Goal: Information Seeking & Learning: Learn about a topic

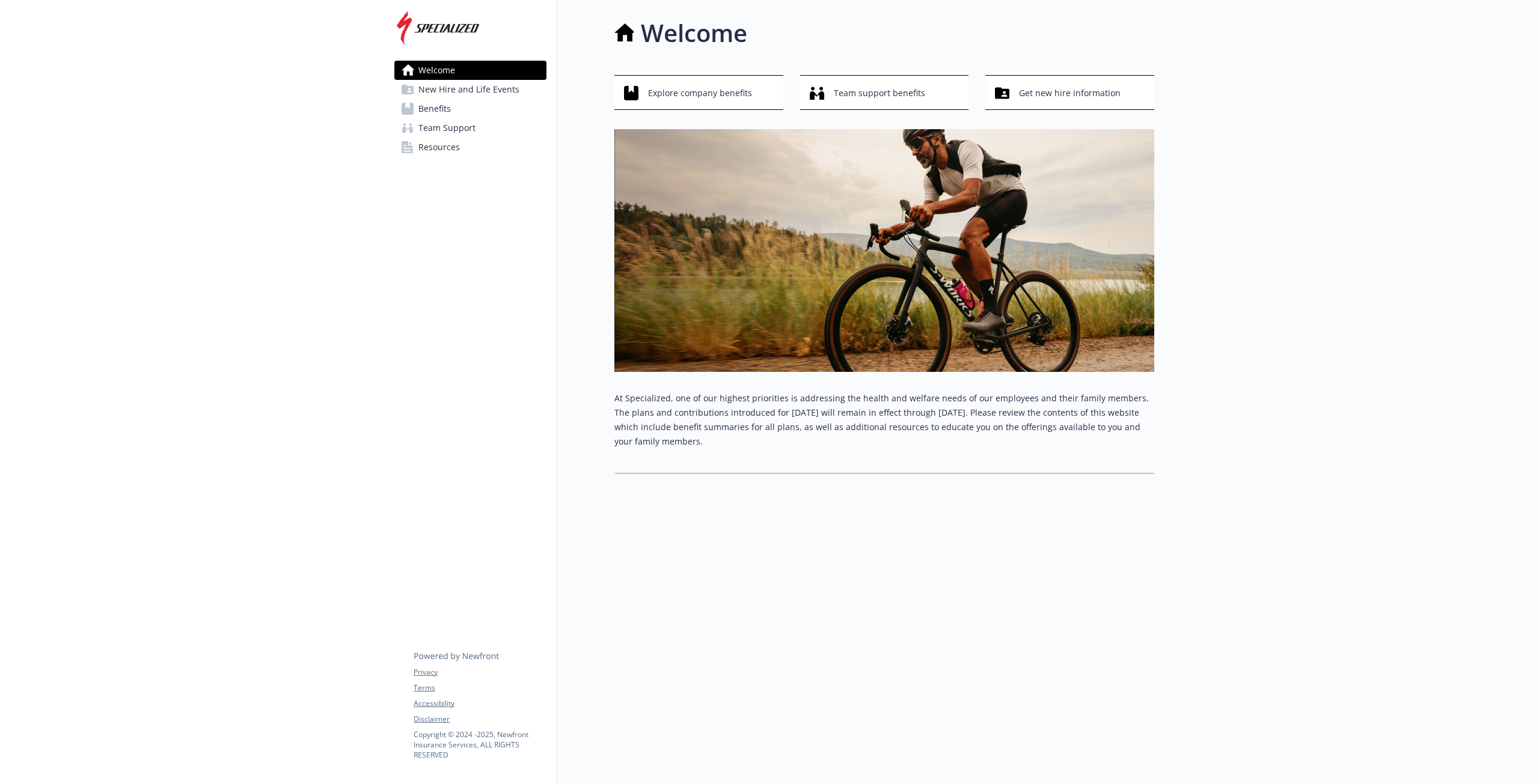
click at [444, 143] on span "Resources" at bounding box center [439, 148] width 42 height 19
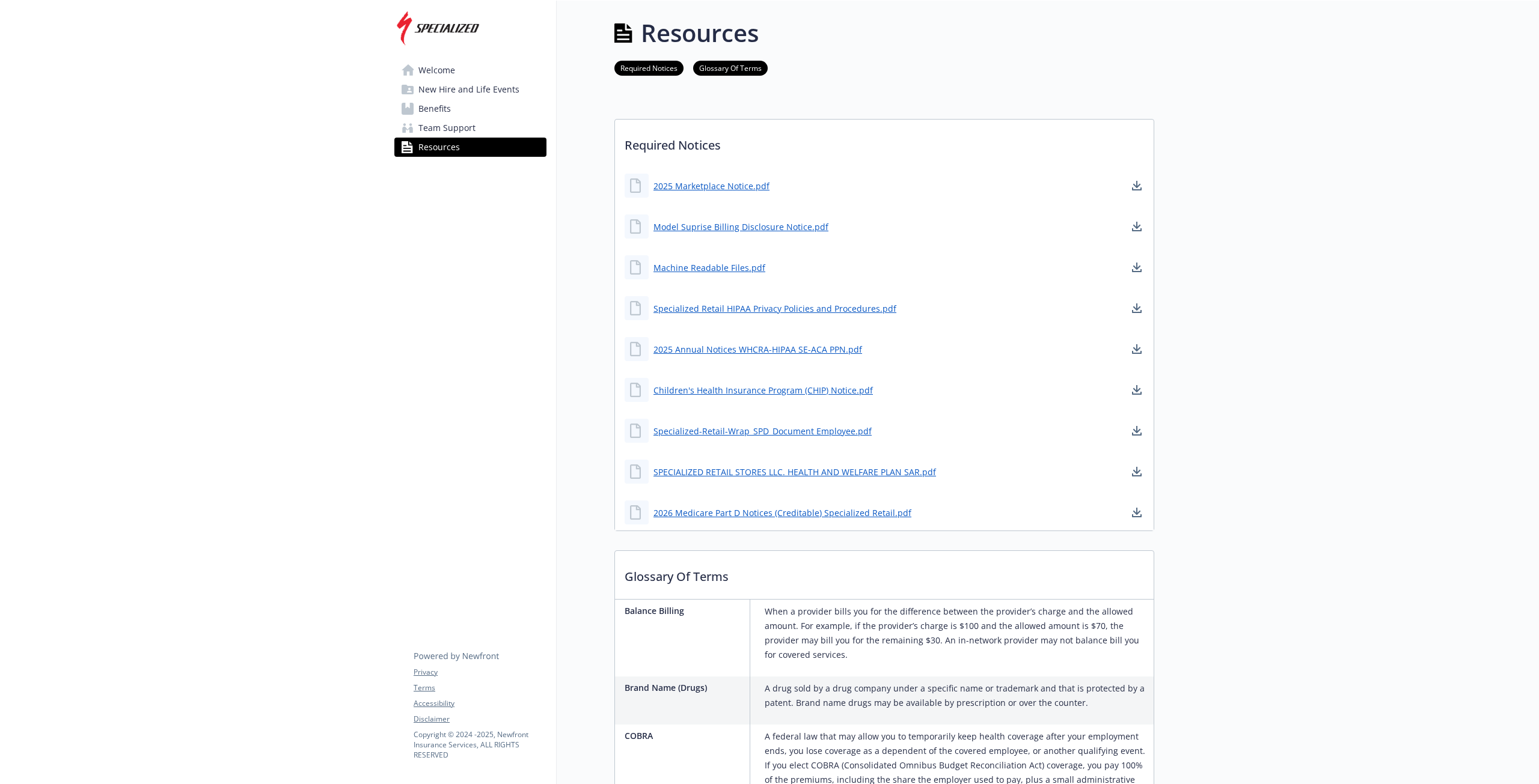
click at [428, 133] on span "Team Support" at bounding box center [447, 128] width 57 height 19
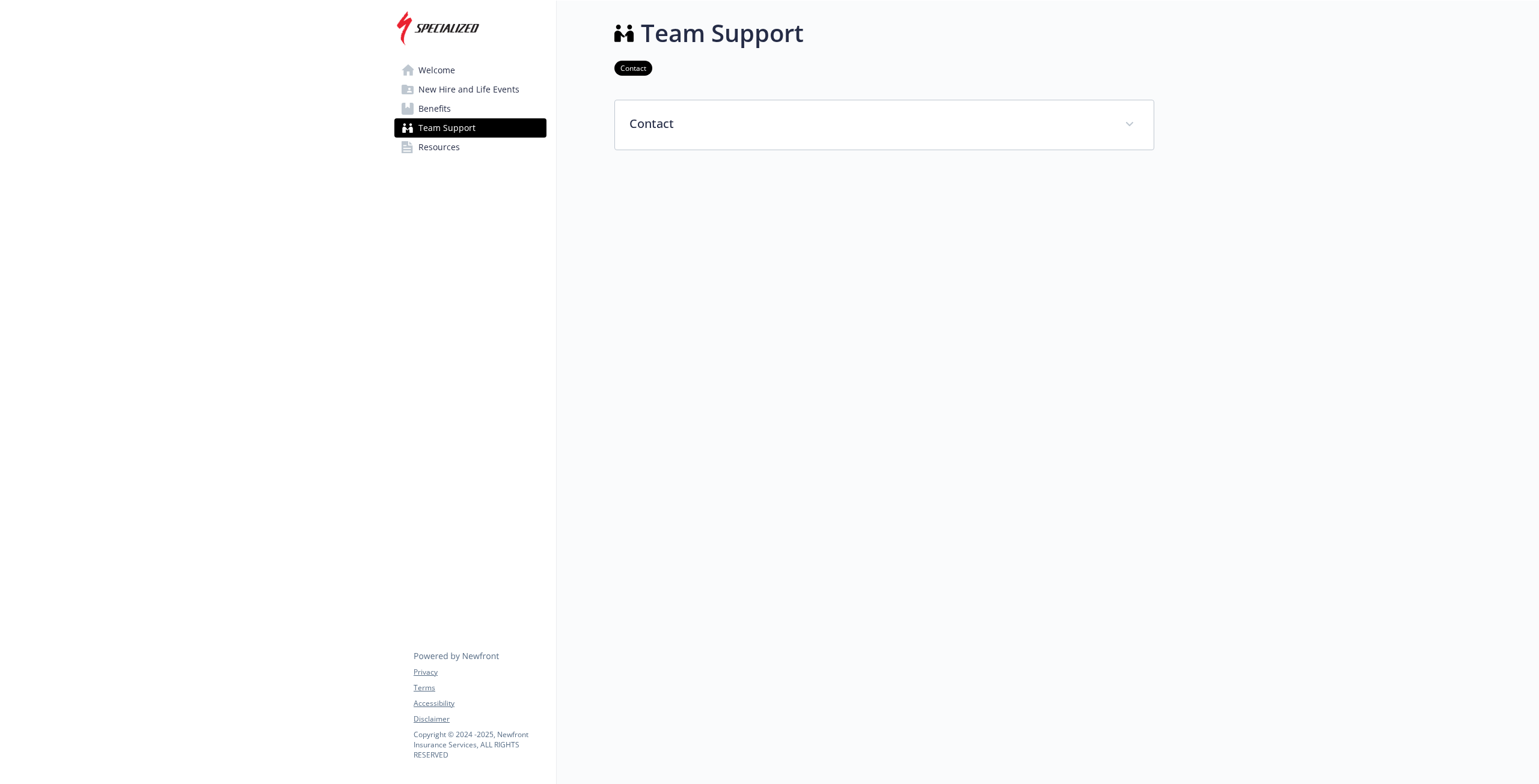
click at [432, 114] on span "Benefits" at bounding box center [434, 109] width 33 height 19
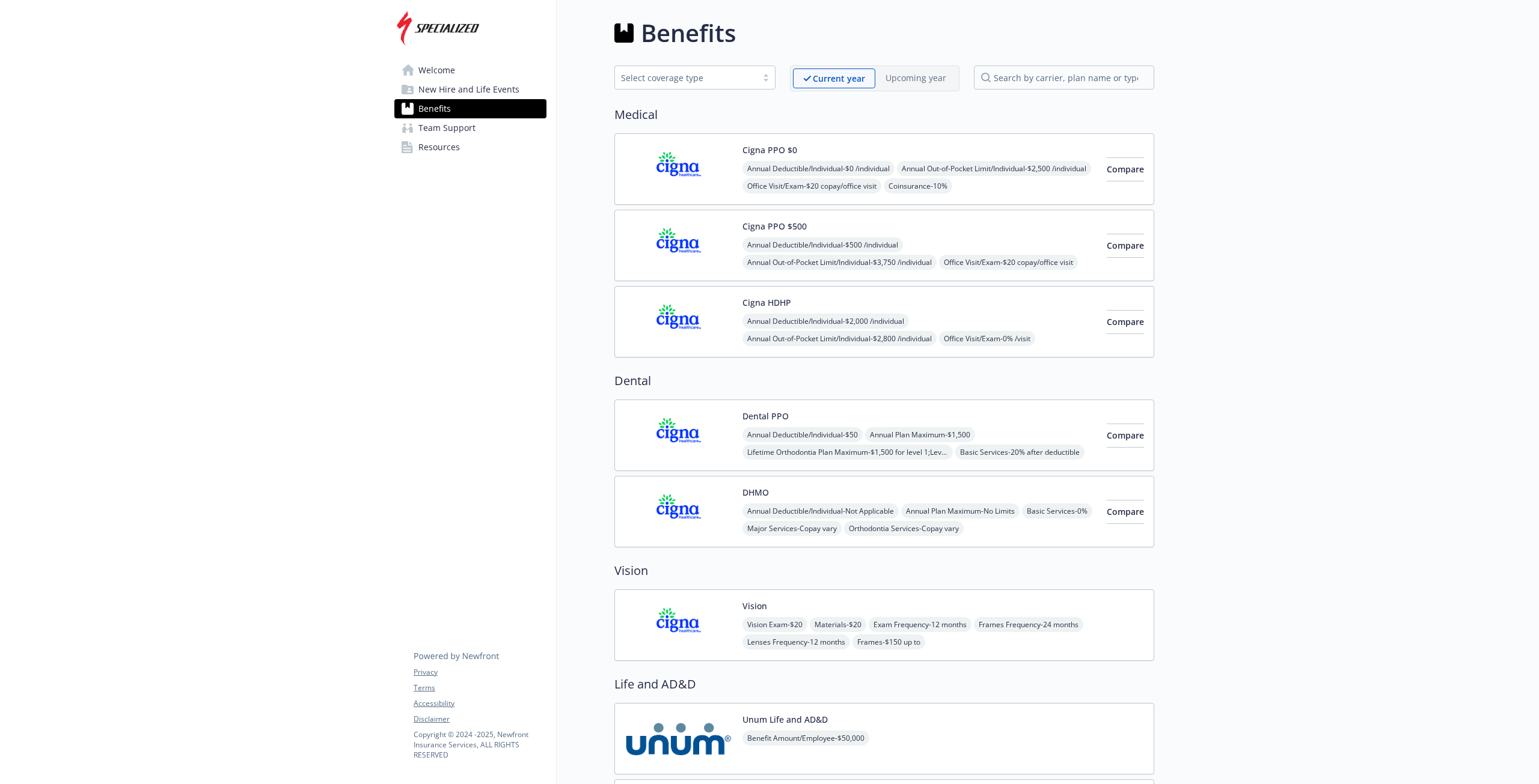
click at [500, 93] on span "New Hire and Life Events" at bounding box center [469, 89] width 101 height 19
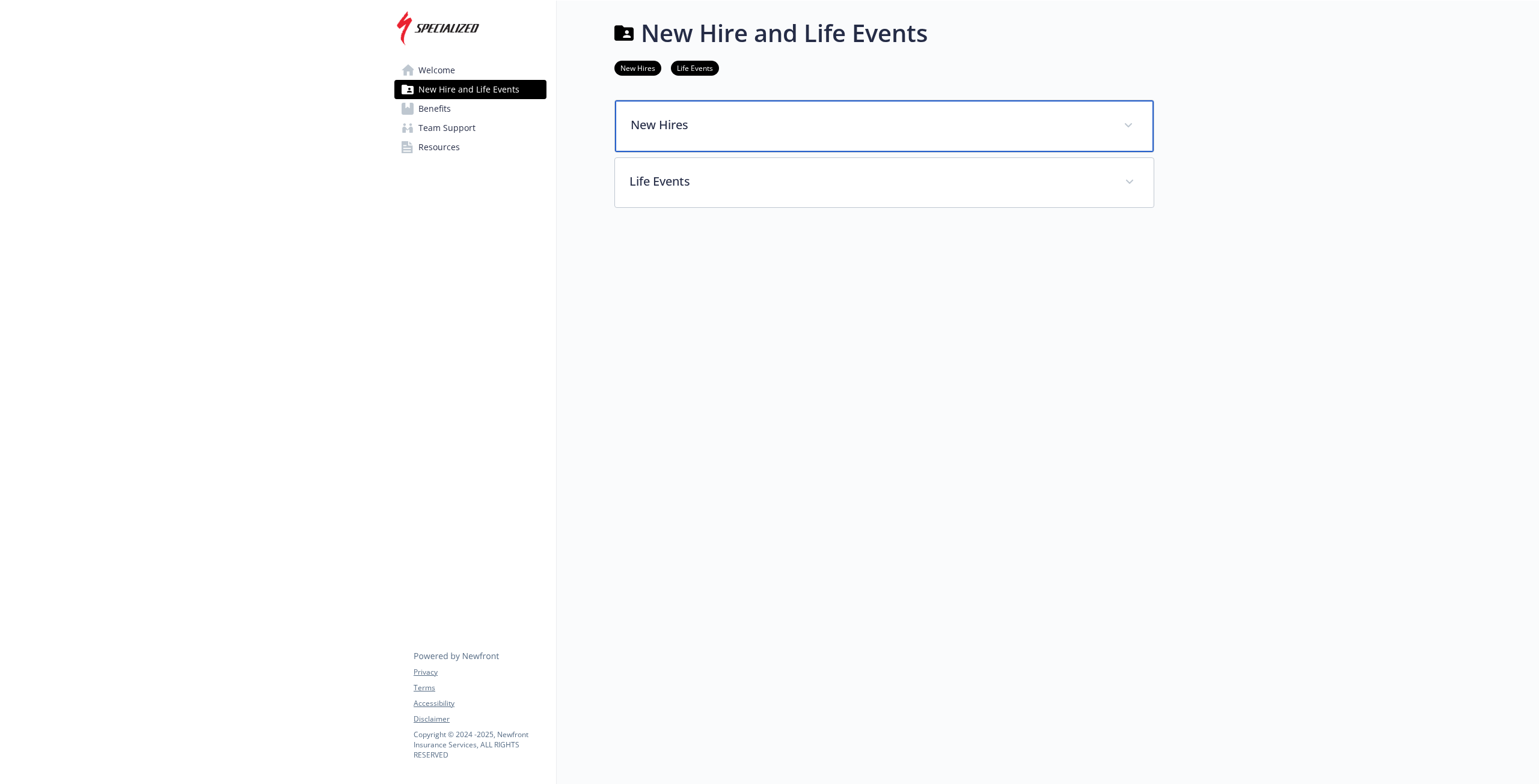
click at [824, 125] on p "New Hires" at bounding box center [870, 125] width 479 height 18
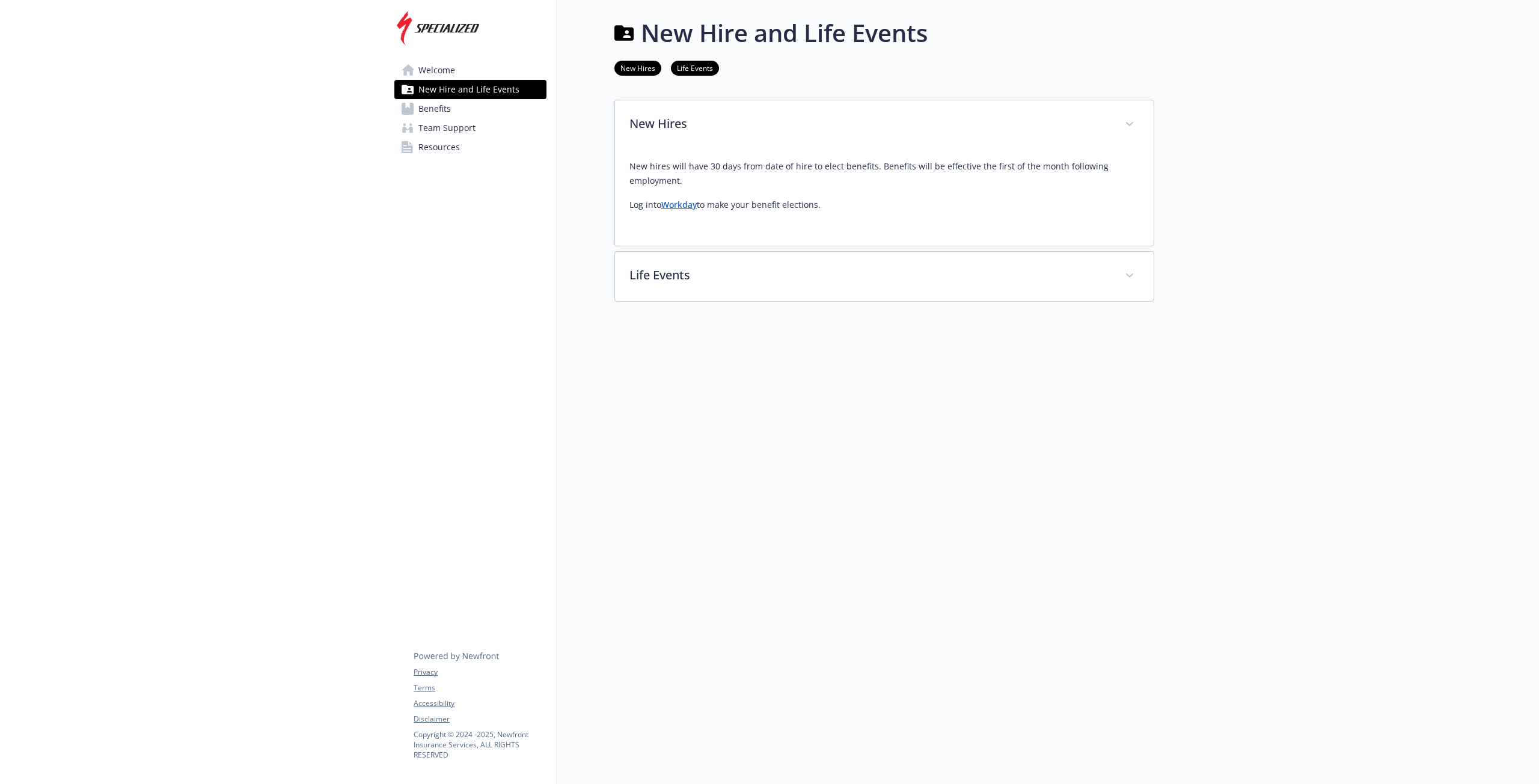
click at [447, 73] on span "Welcome" at bounding box center [437, 71] width 37 height 19
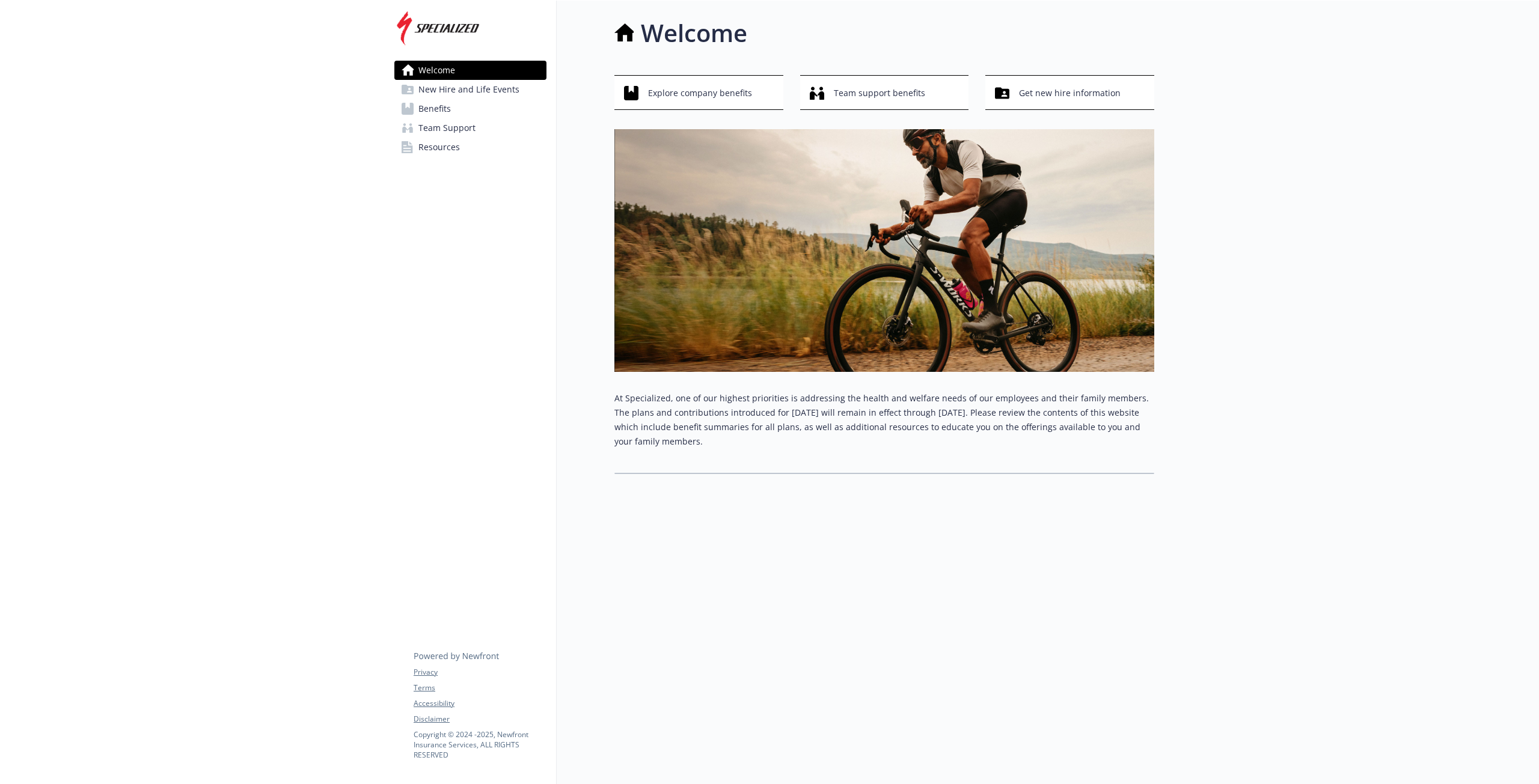
click at [476, 143] on link "Resources" at bounding box center [470, 148] width 152 height 19
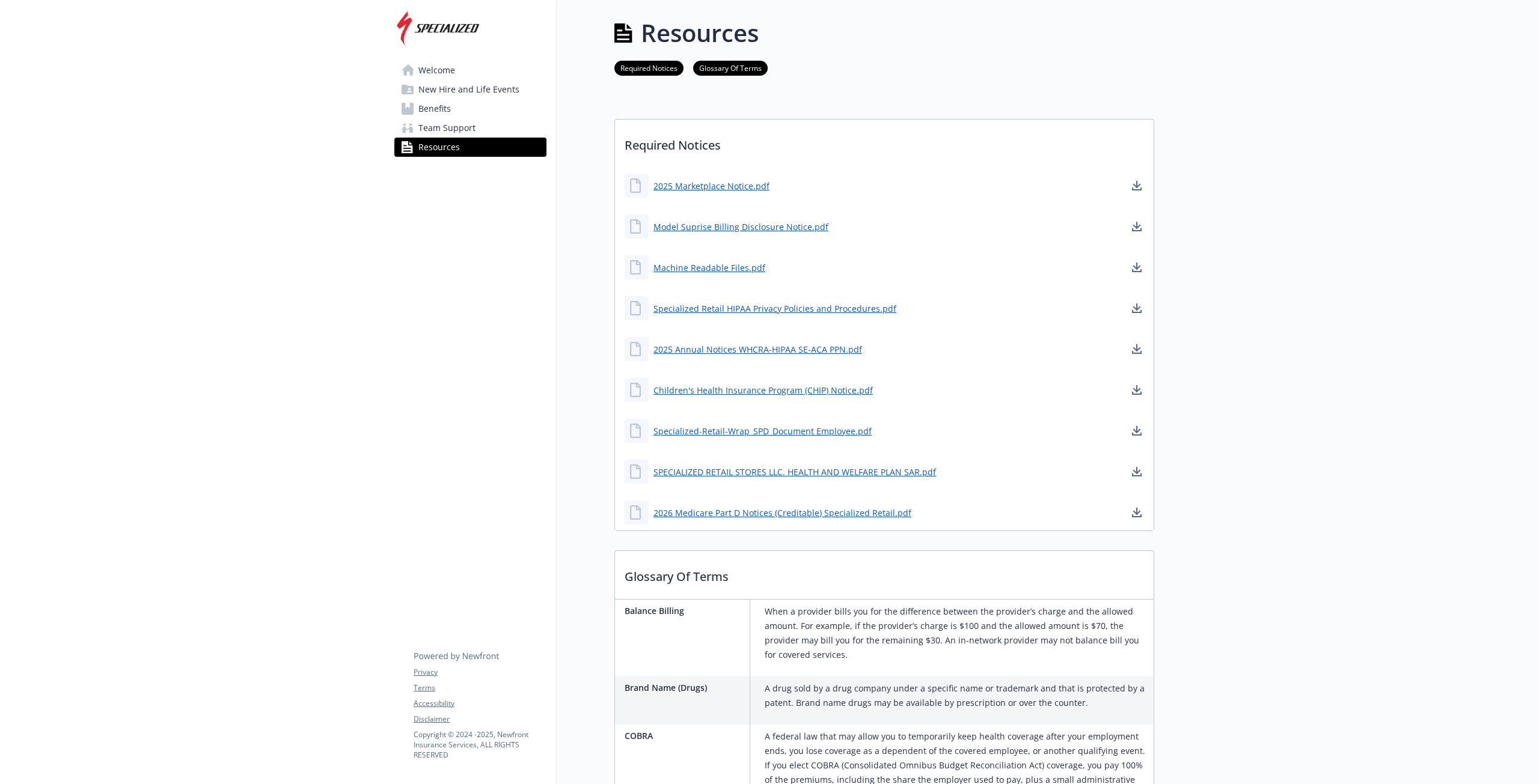
click at [493, 69] on link "Welcome" at bounding box center [470, 71] width 152 height 19
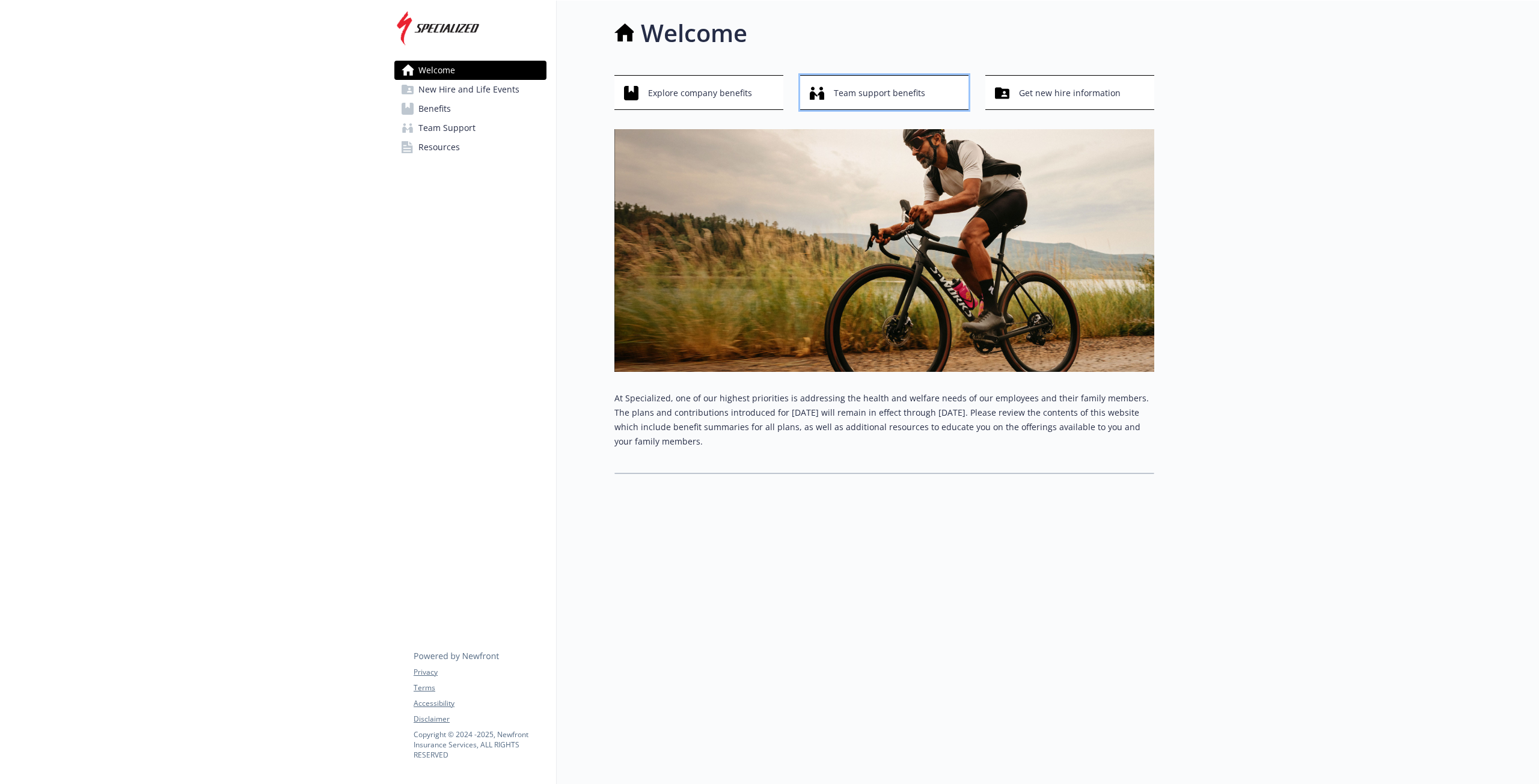
click at [931, 94] on div "Team support benefits" at bounding box center [886, 93] width 153 height 23
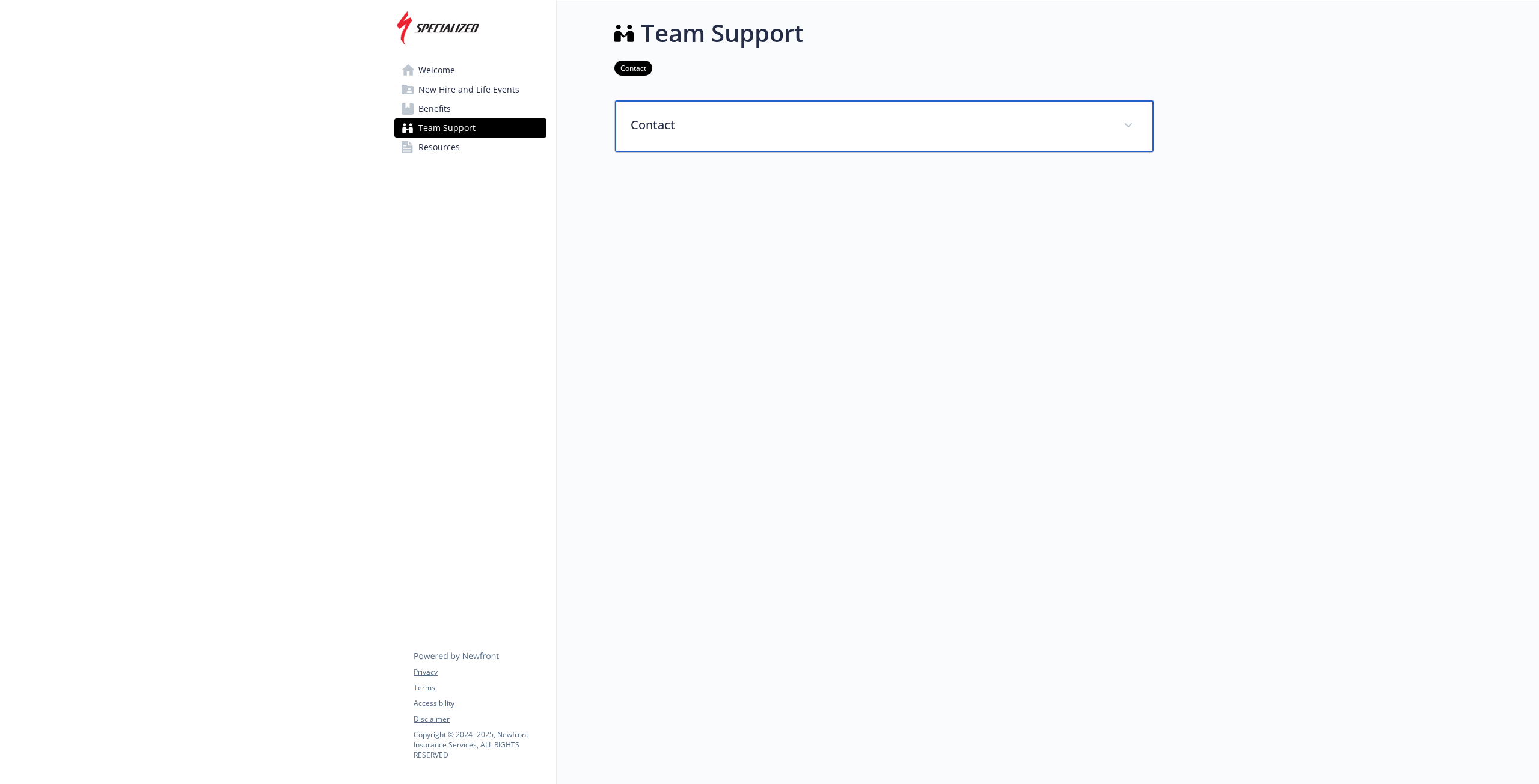
click at [651, 123] on p "Contact" at bounding box center [870, 125] width 479 height 18
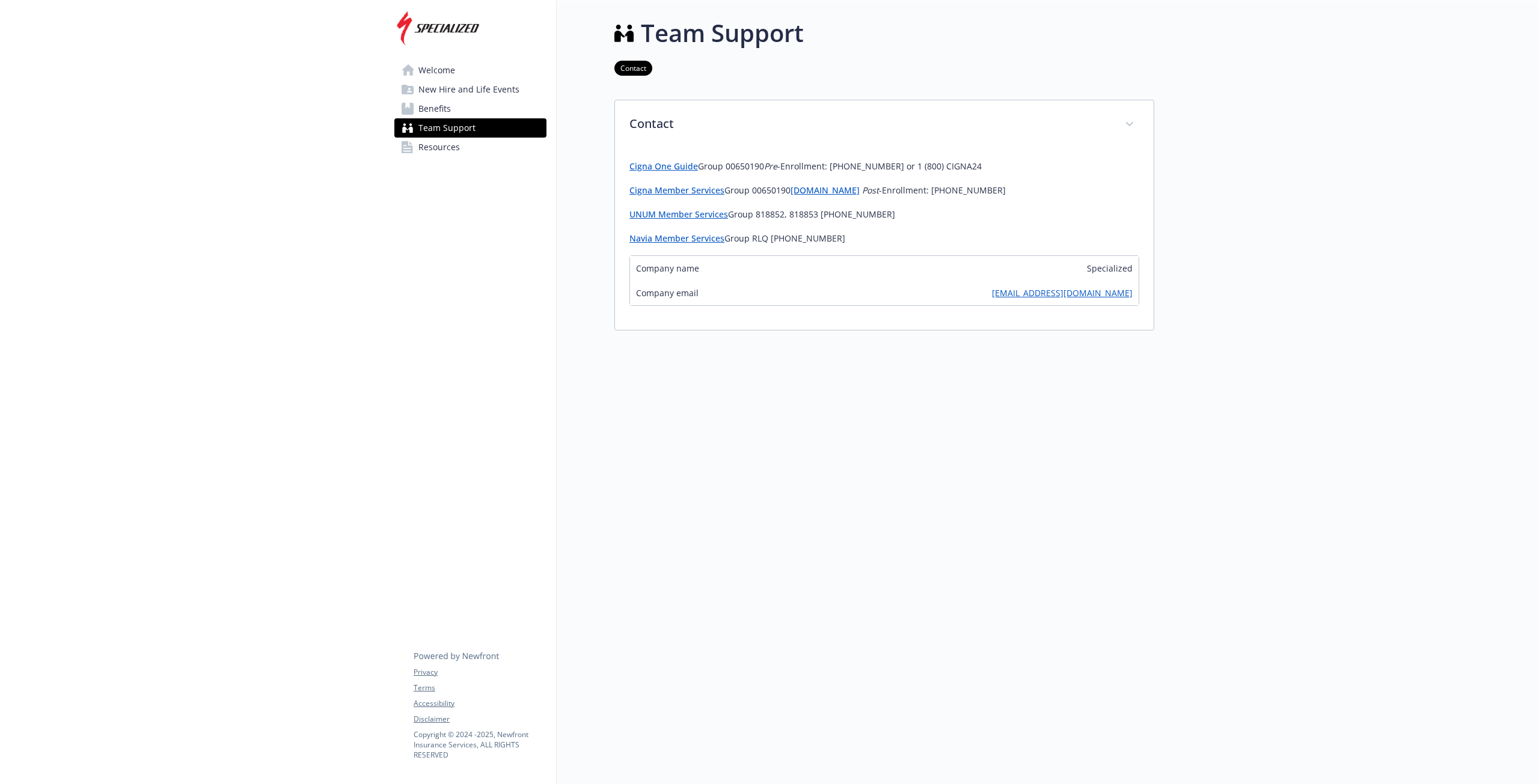
click at [458, 148] on link "Resources" at bounding box center [470, 148] width 152 height 19
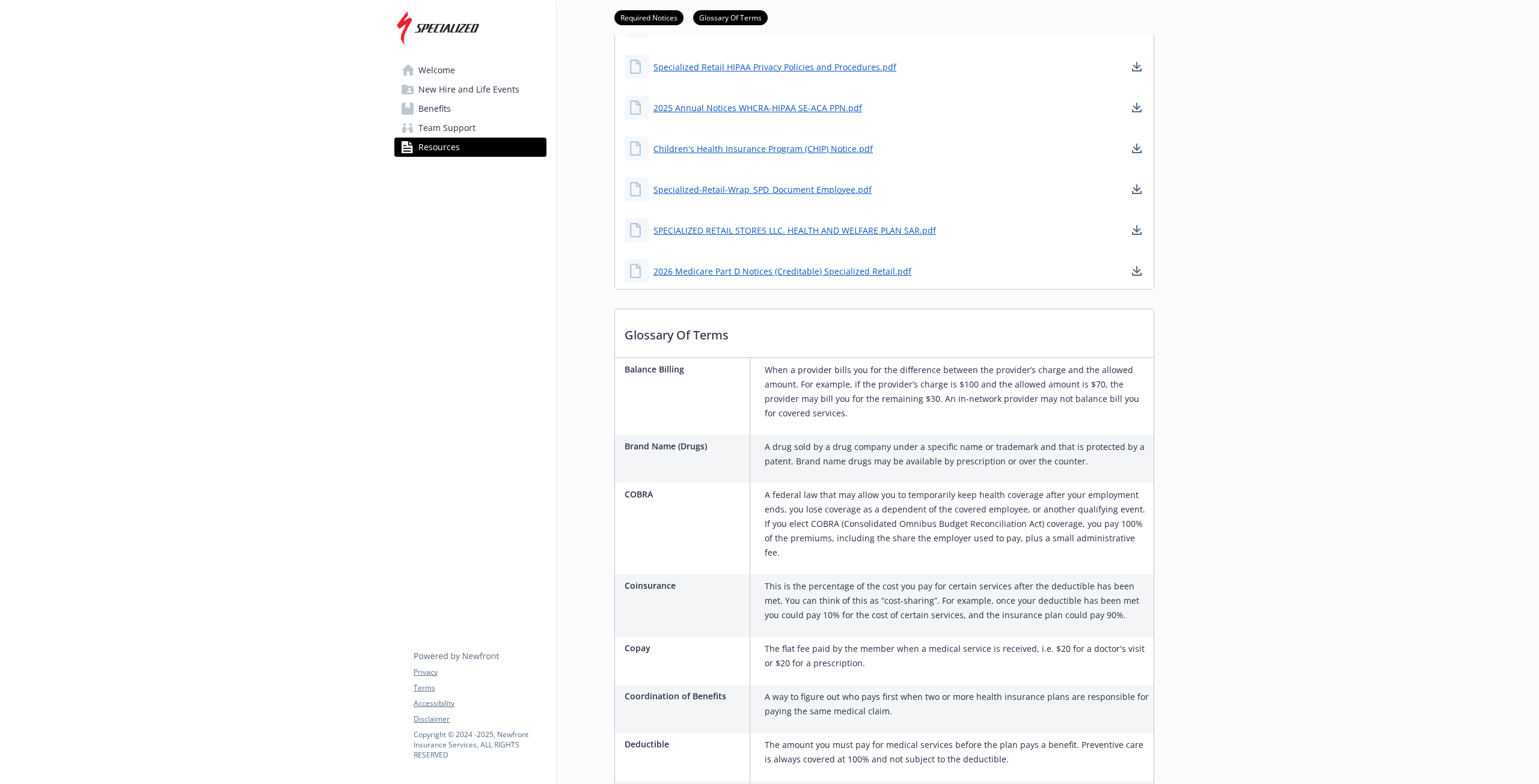
scroll to position [361, 0]
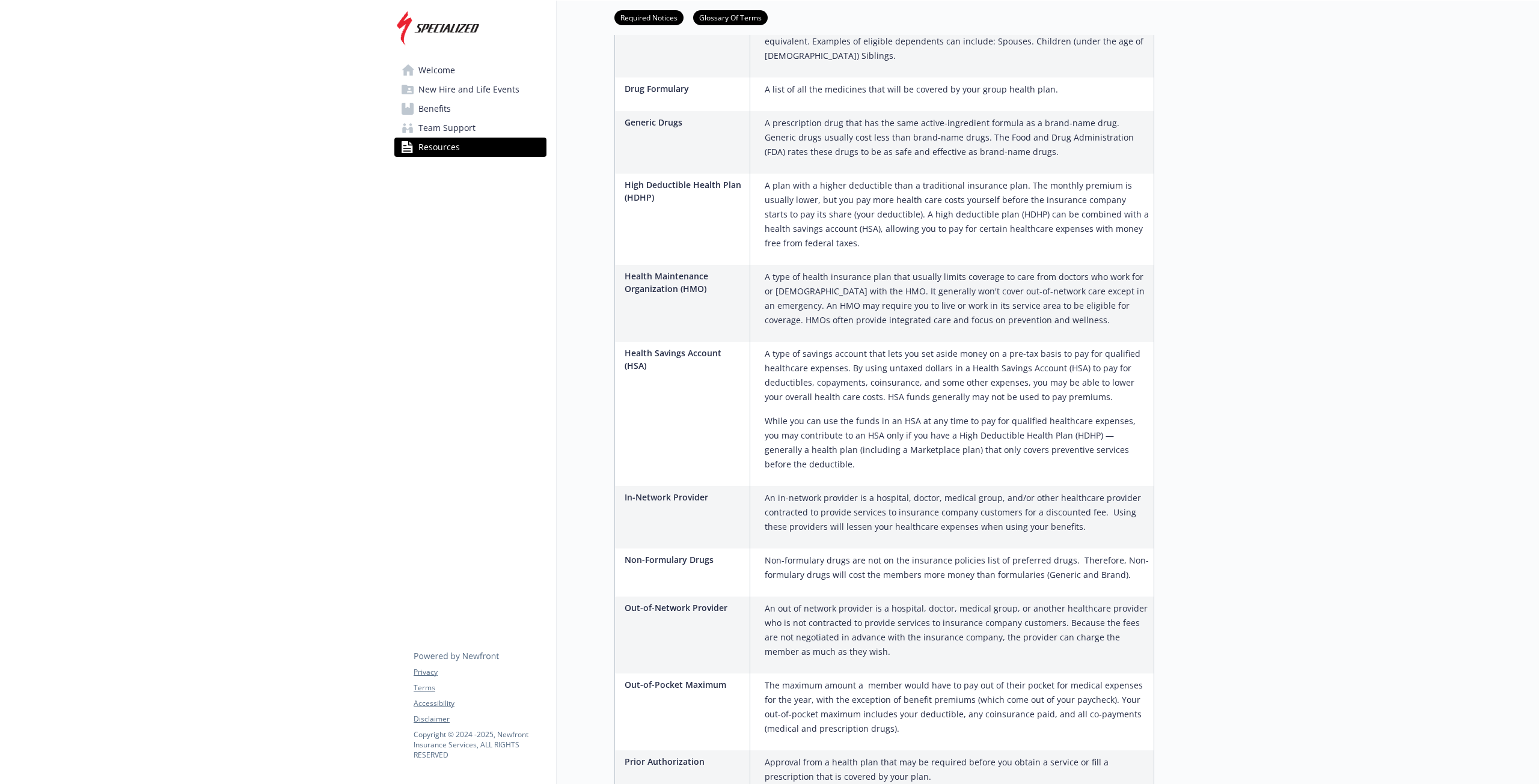
click at [471, 94] on span "New Hire and Life Events" at bounding box center [469, 89] width 101 height 19
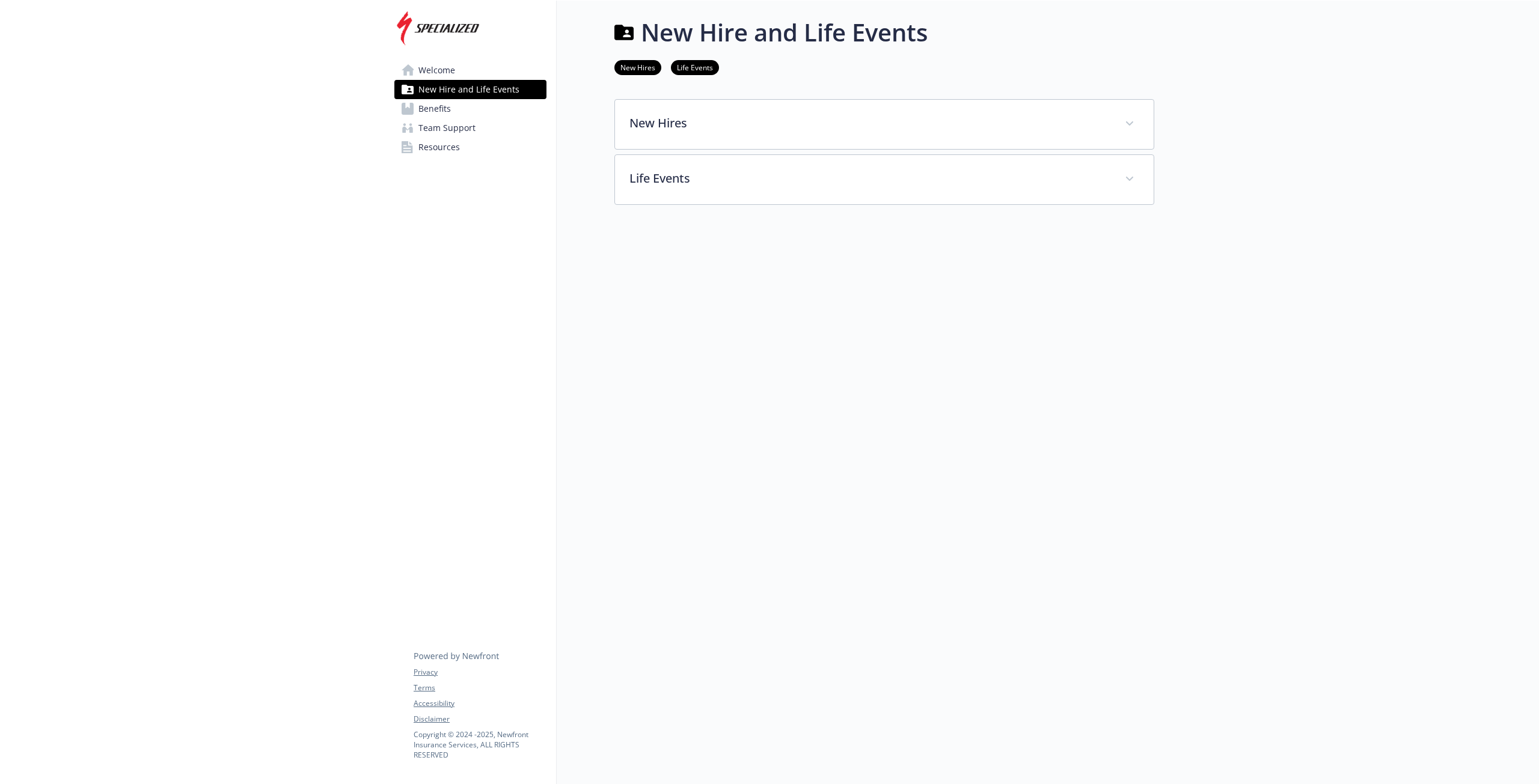
scroll to position [10, 0]
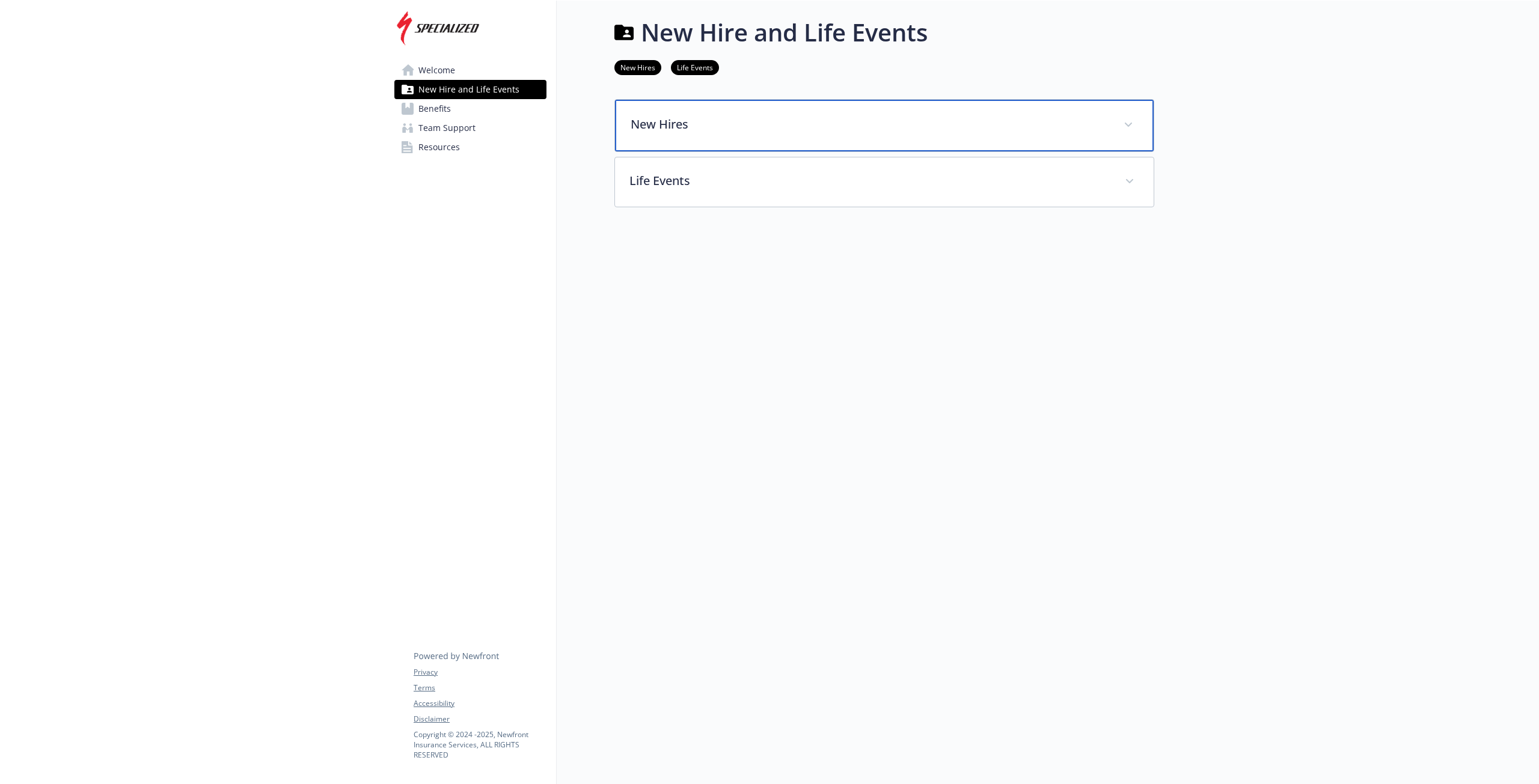
click at [748, 128] on div "New Hires" at bounding box center [884, 125] width 538 height 52
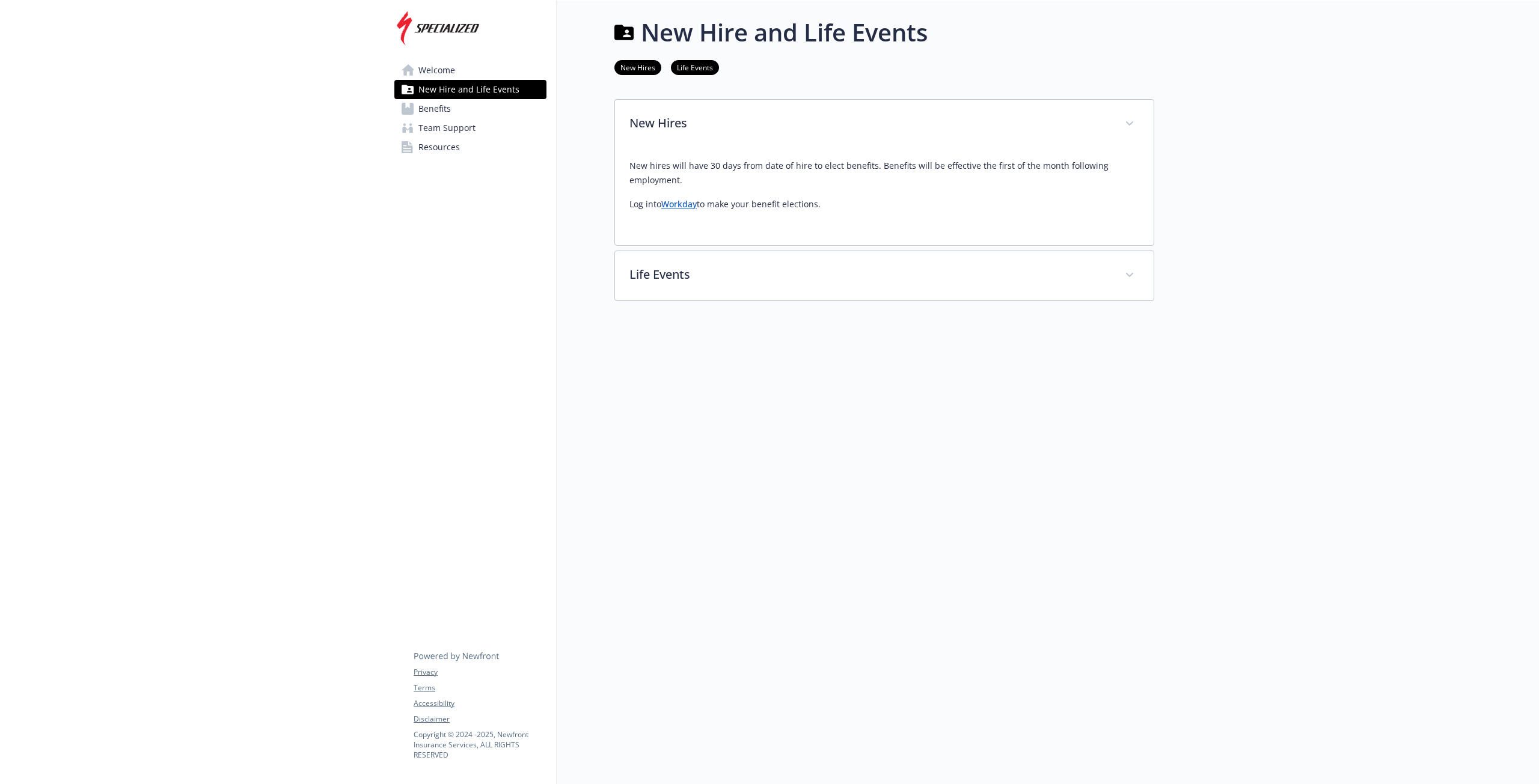
click at [463, 72] on link "Welcome" at bounding box center [470, 71] width 152 height 19
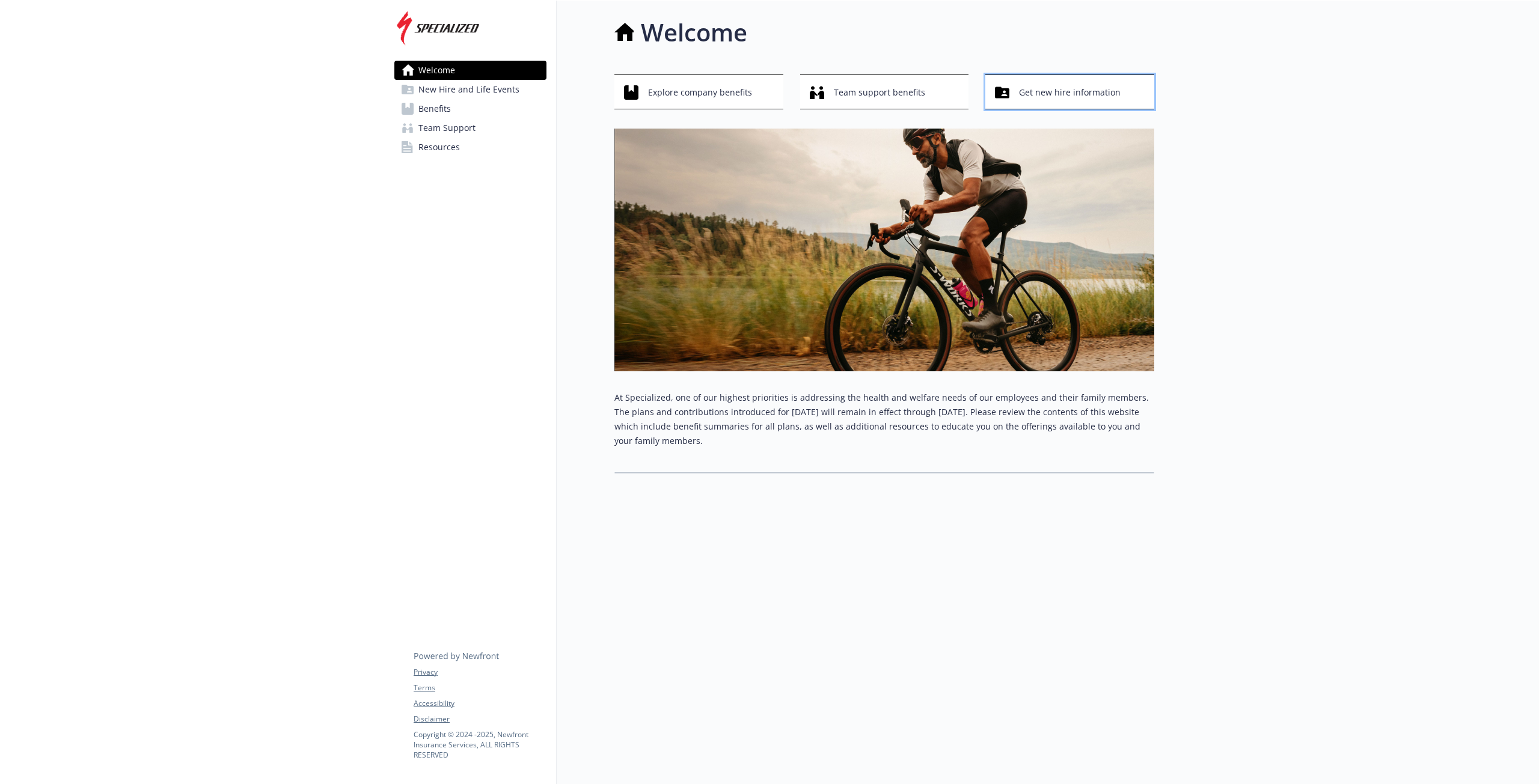
click at [1019, 82] on span "Get new hire information" at bounding box center [1069, 92] width 102 height 23
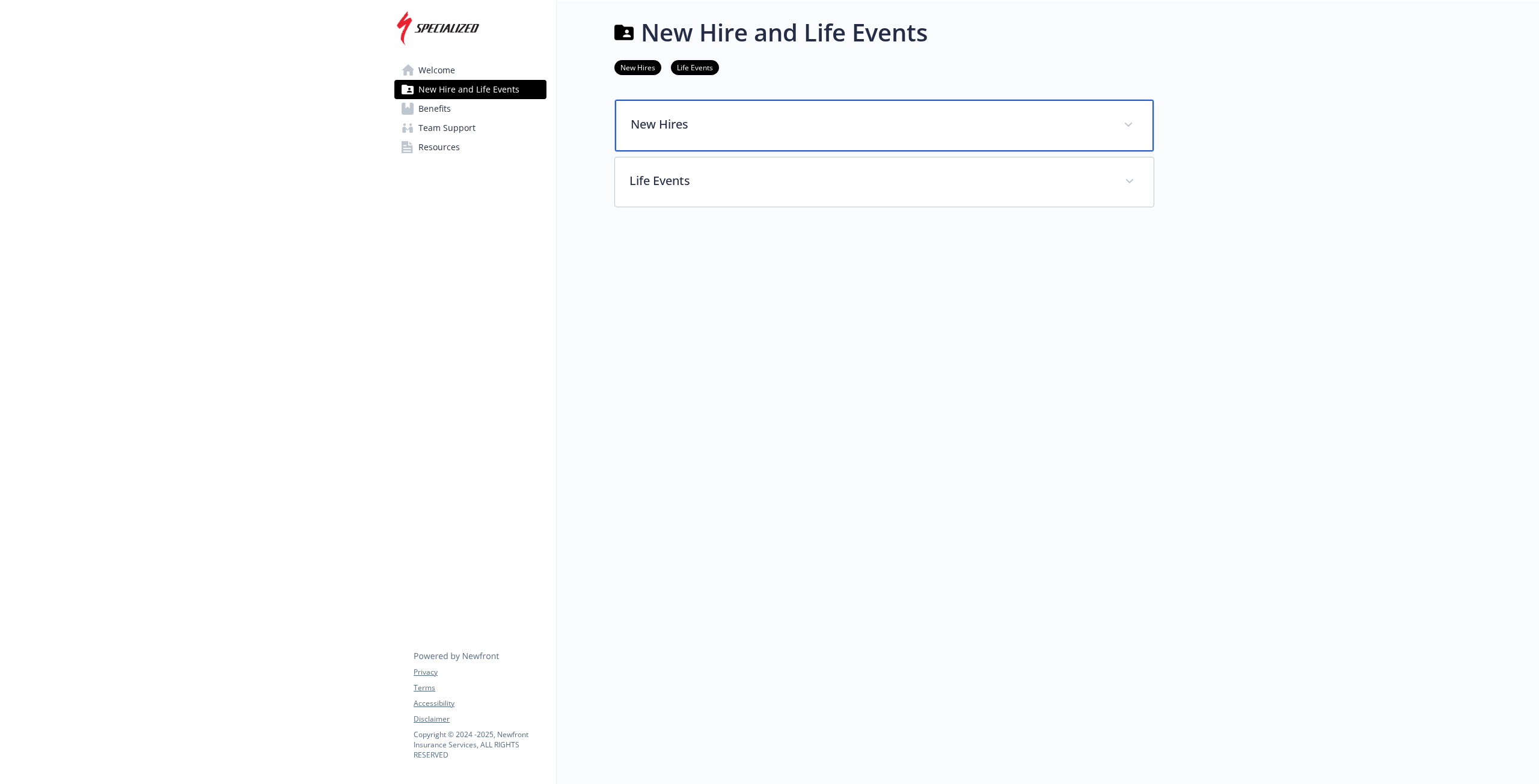
click at [716, 116] on p "New Hires" at bounding box center [870, 125] width 479 height 18
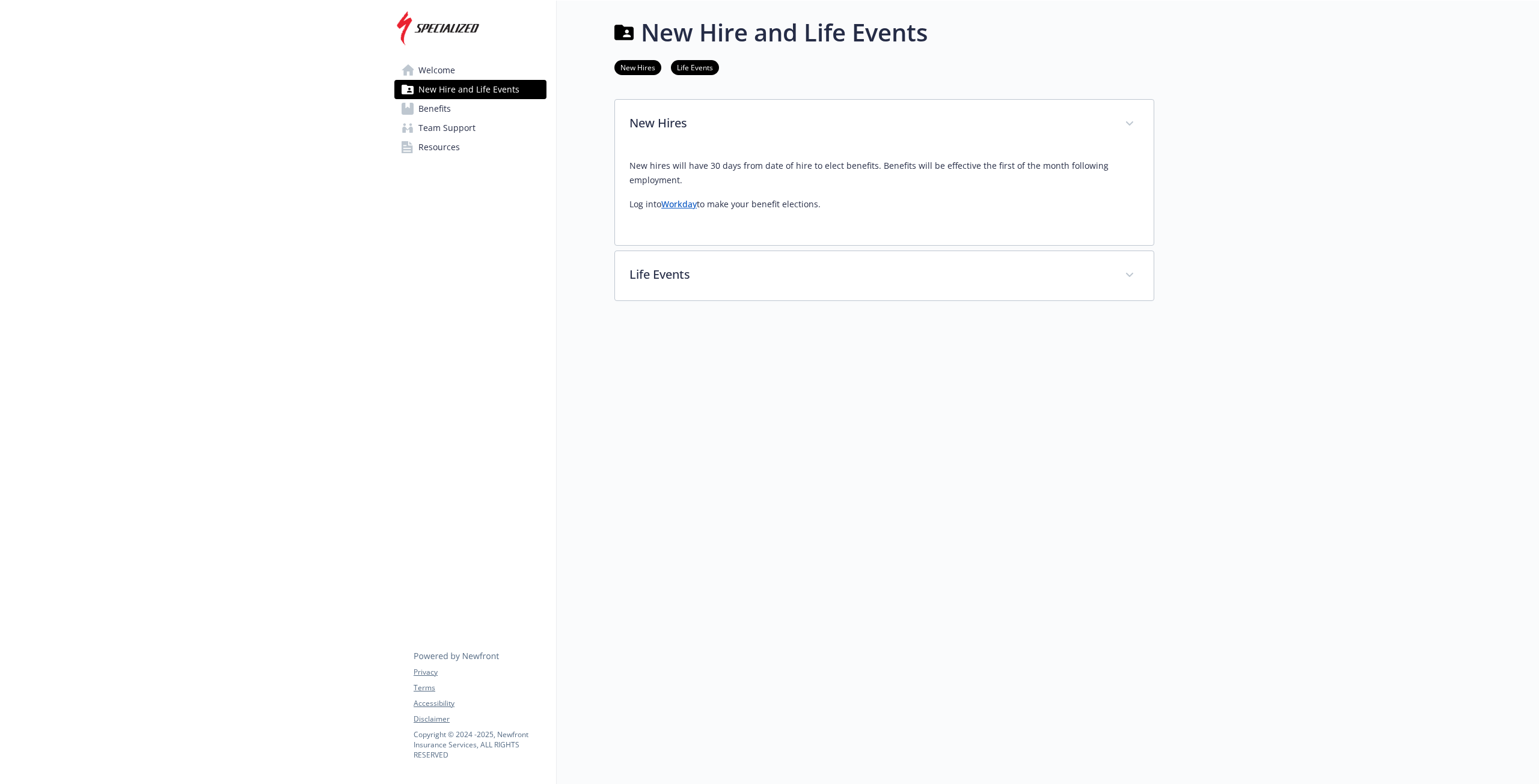
click at [453, 71] on span "Welcome" at bounding box center [437, 71] width 37 height 19
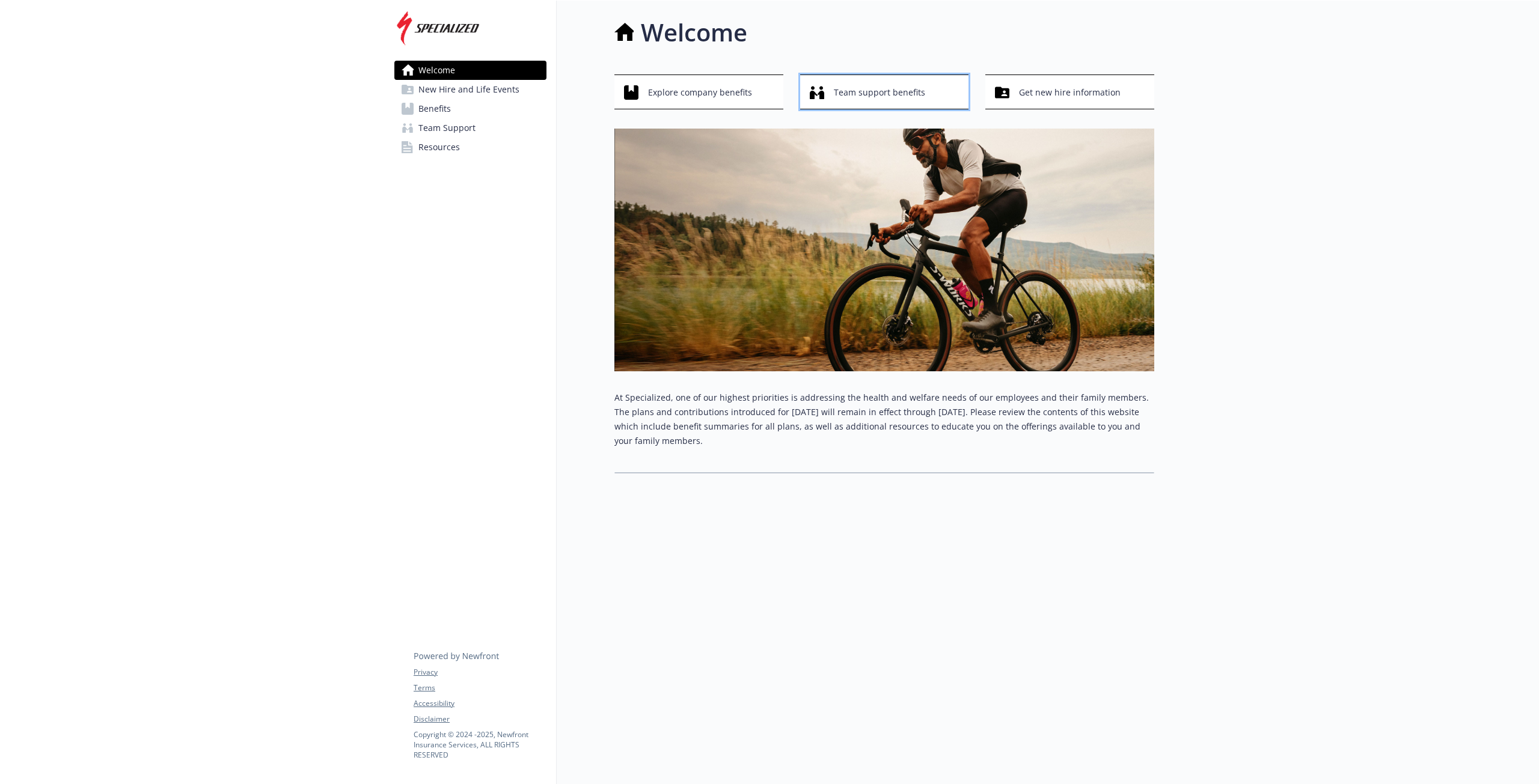
click at [845, 81] on span "Team support benefits" at bounding box center [879, 92] width 91 height 23
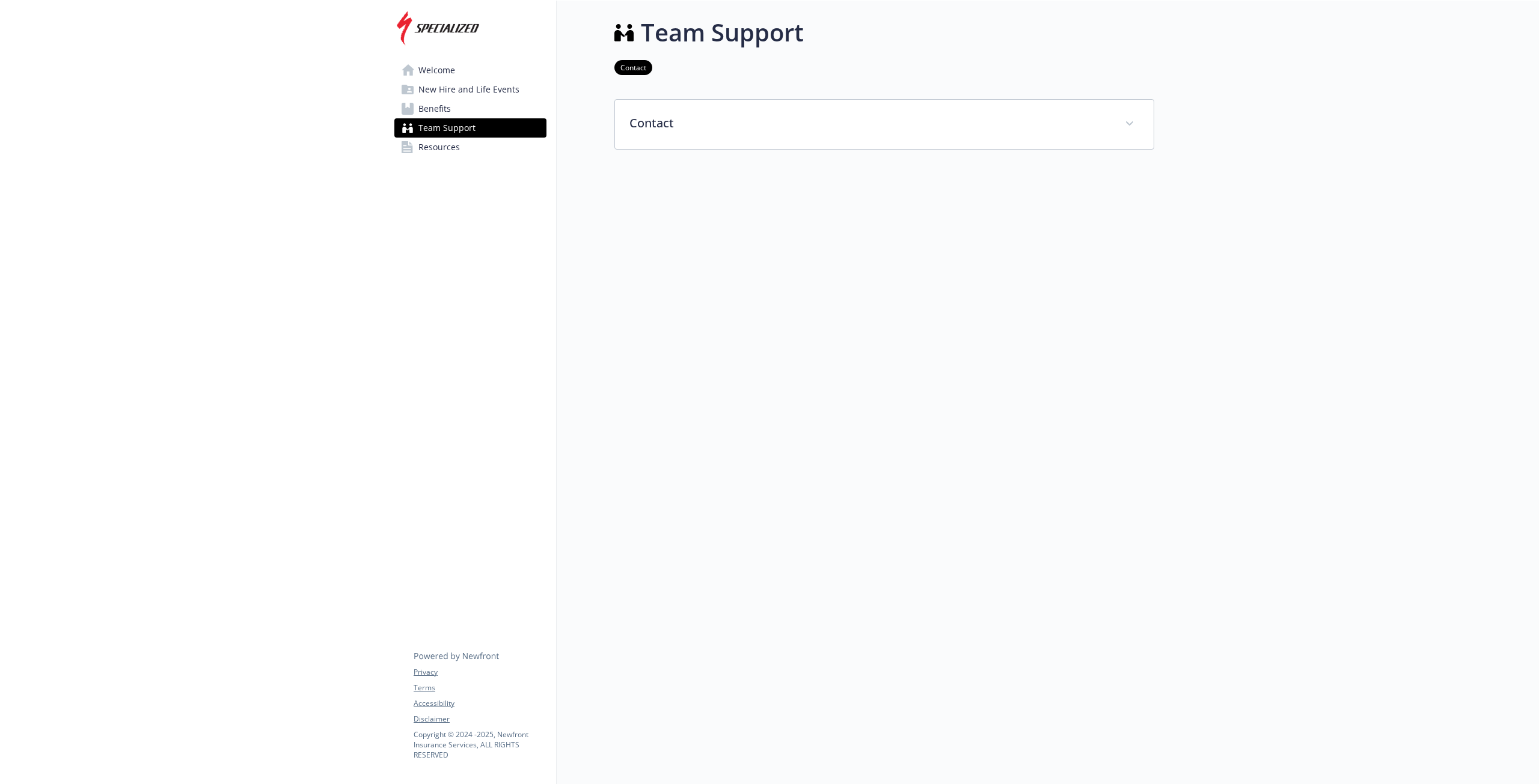
click at [450, 107] on span "Benefits" at bounding box center [434, 109] width 33 height 19
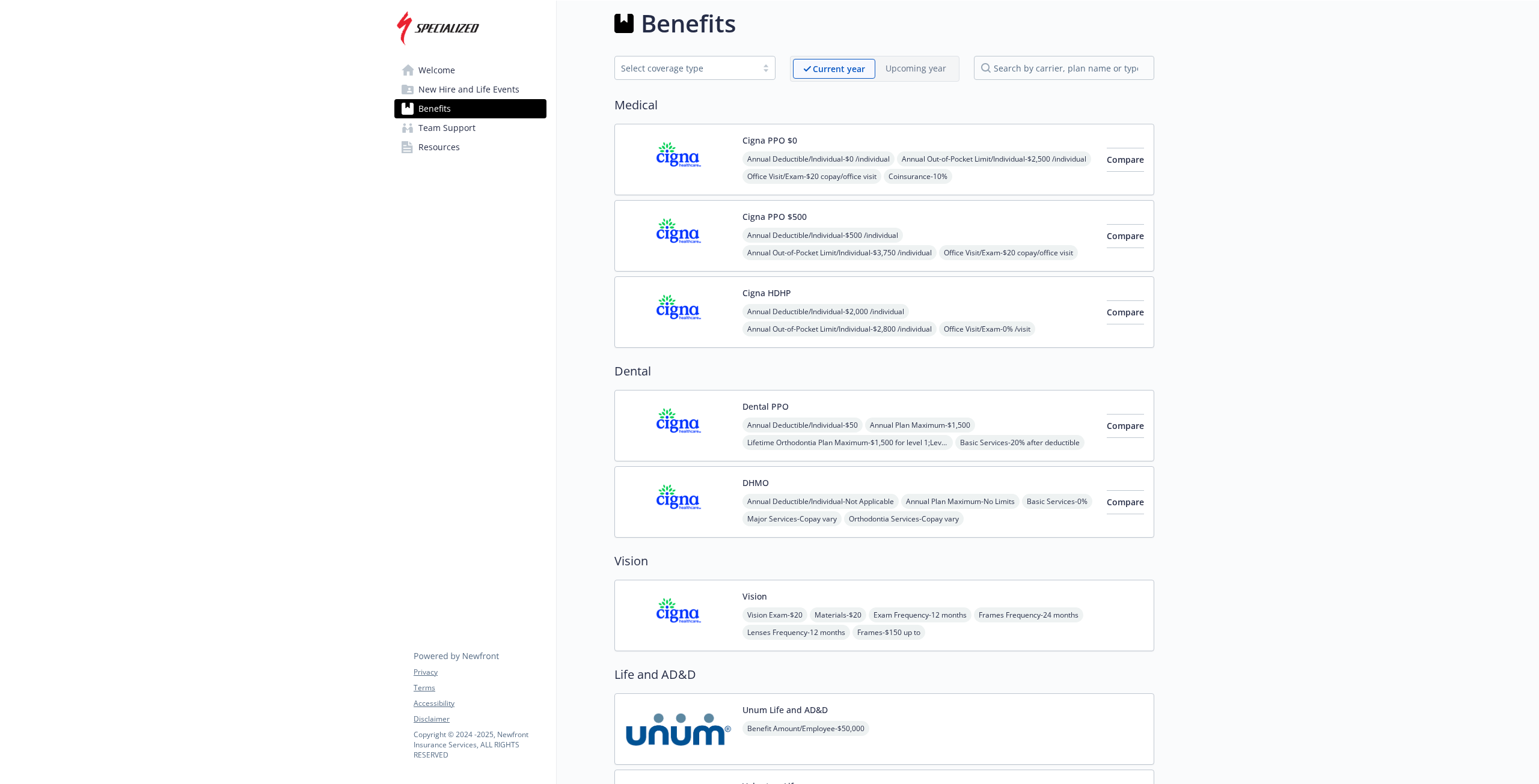
click at [452, 154] on span "Resources" at bounding box center [439, 148] width 42 height 19
